Goal: Information Seeking & Learning: Learn about a topic

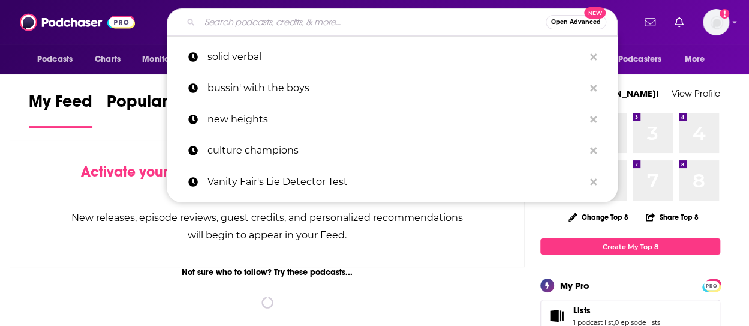
click at [276, 28] on input "Search podcasts, credits, & more..." at bounding box center [373, 22] width 346 height 19
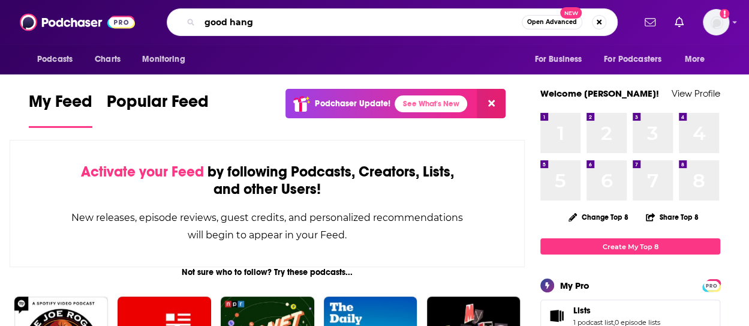
type input "good hang"
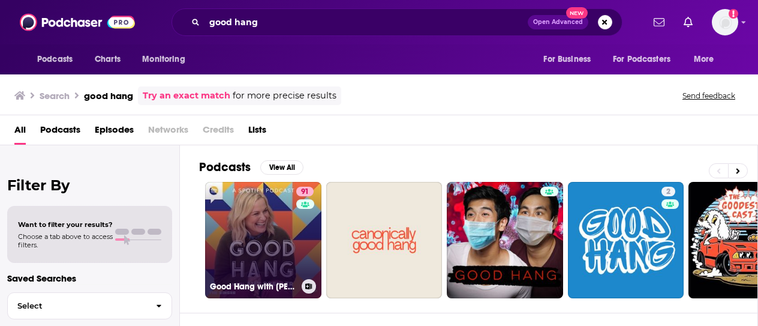
click at [245, 244] on link "91 Good Hang with [PERSON_NAME]" at bounding box center [263, 240] width 116 height 116
